Goal: Find specific page/section: Find specific page/section

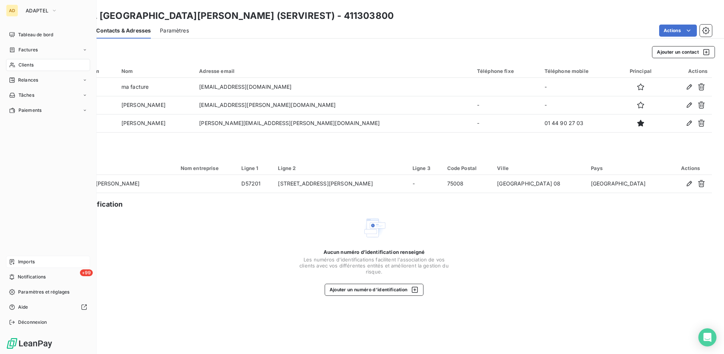
click at [26, 260] on span "Imports" at bounding box center [26, 261] width 17 height 7
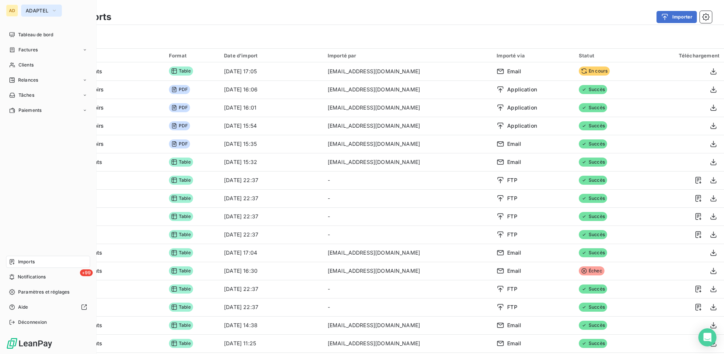
click at [30, 10] on span "ADAPTEL" at bounding box center [37, 11] width 23 height 6
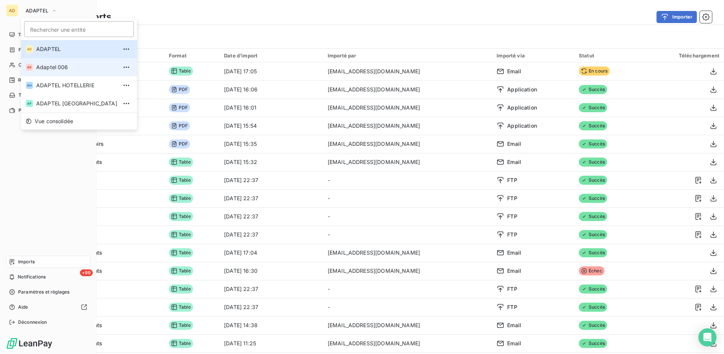
click at [48, 68] on span "Adaptel 006" at bounding box center [76, 67] width 81 height 8
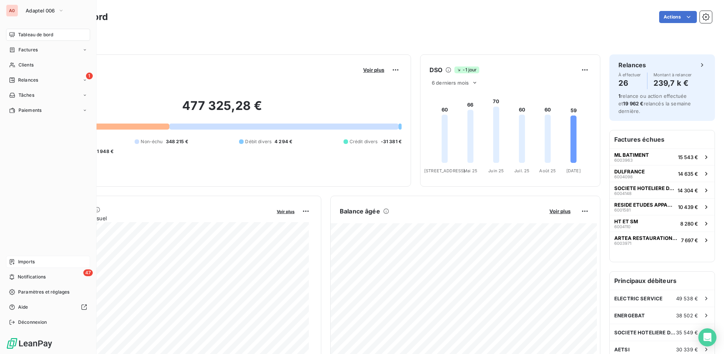
click at [28, 261] on span "Imports" at bounding box center [26, 261] width 17 height 7
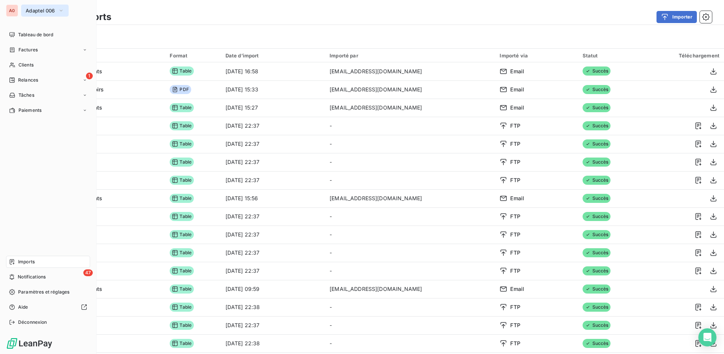
click at [30, 9] on span "Adaptel 006" at bounding box center [40, 11] width 29 height 6
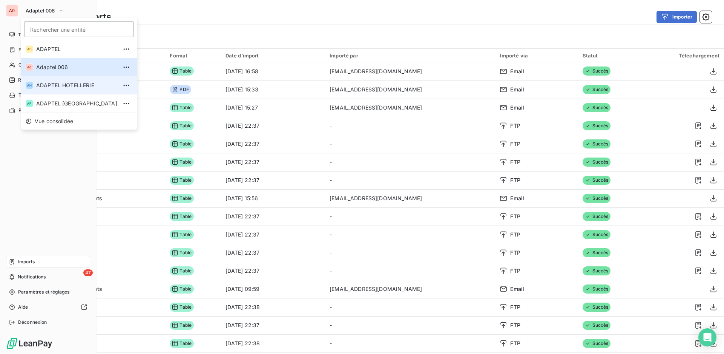
click at [45, 82] on span "ADAPTEL HOTELLERIE" at bounding box center [76, 86] width 81 height 8
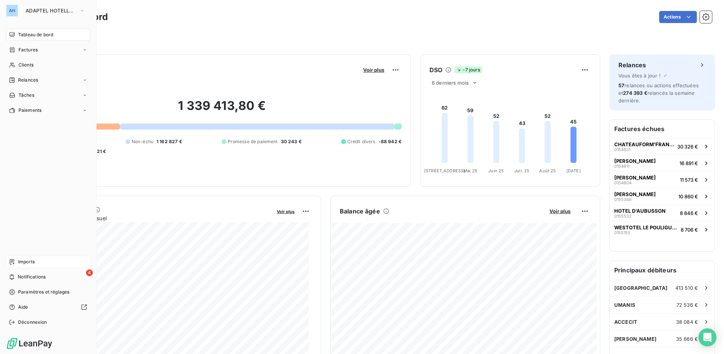
click at [26, 263] on span "Imports" at bounding box center [26, 261] width 17 height 7
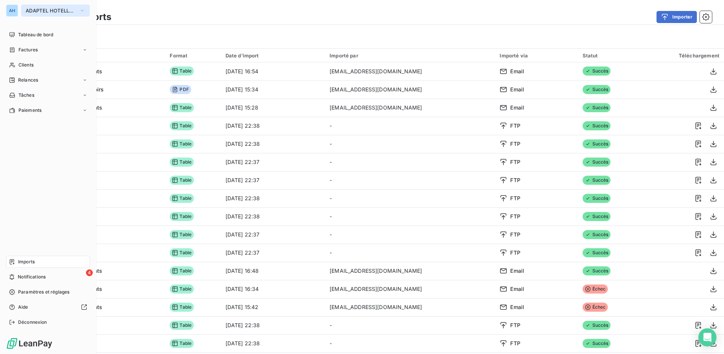
click at [60, 11] on span "ADAPTEL HOTELLERIE" at bounding box center [51, 11] width 51 height 6
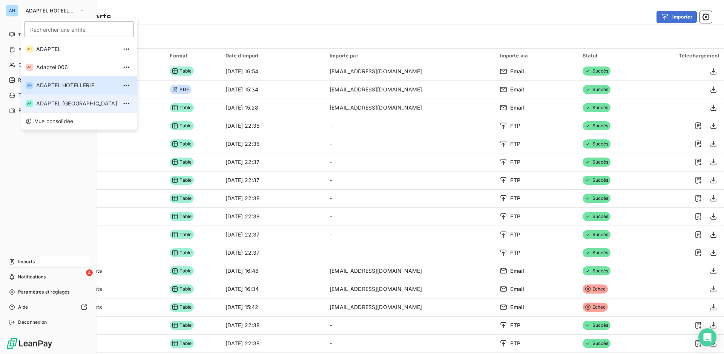
click at [55, 105] on span "ADAPTEL PARIS" at bounding box center [76, 104] width 81 height 8
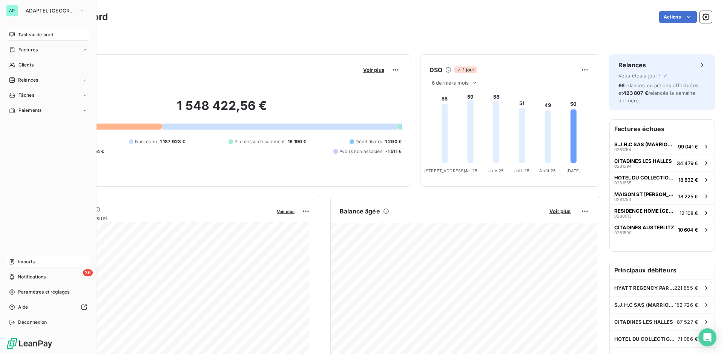
click at [22, 262] on span "Imports" at bounding box center [26, 261] width 17 height 7
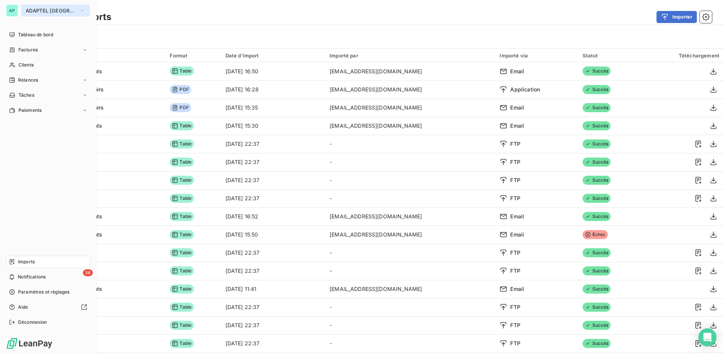
click at [53, 11] on span "ADAPTEL PARIS" at bounding box center [51, 11] width 51 height 6
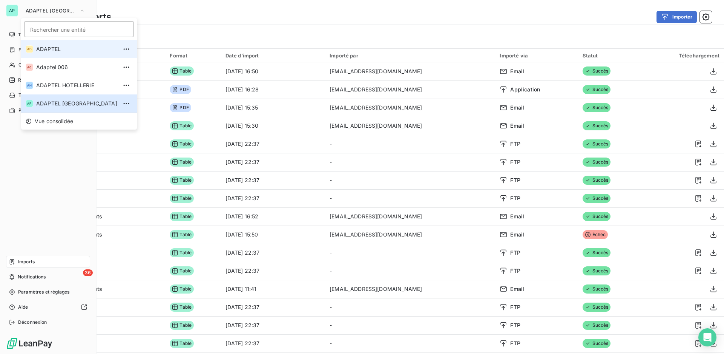
click at [51, 52] on span "ADAPTEL" at bounding box center [76, 49] width 81 height 8
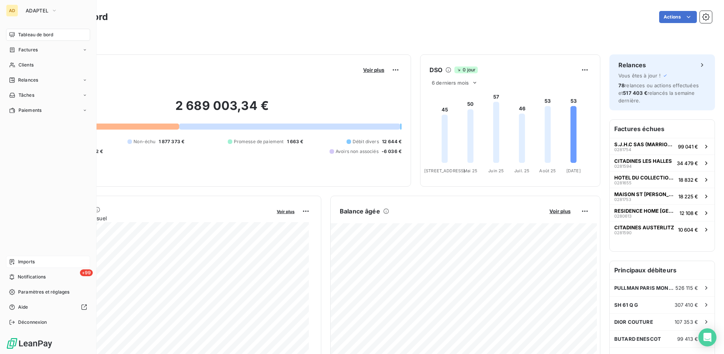
click at [37, 263] on div "Imports" at bounding box center [48, 261] width 84 height 12
click at [35, 262] on span "Imports" at bounding box center [26, 261] width 17 height 7
